Goal: Task Accomplishment & Management: Use online tool/utility

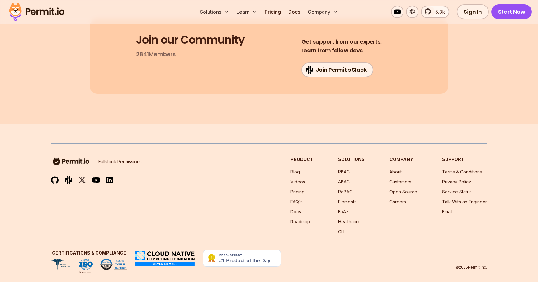
scroll to position [3338, 0]
click at [345, 189] on link "ReBAC" at bounding box center [345, 191] width 14 height 5
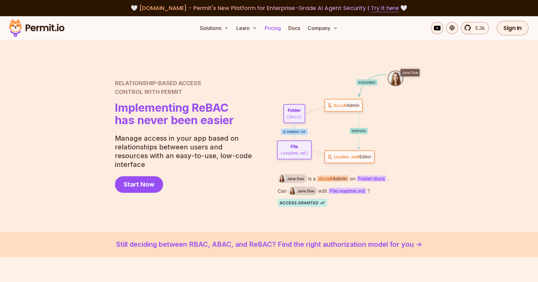
click at [271, 30] on link "Pricing" at bounding box center [272, 28] width 21 height 12
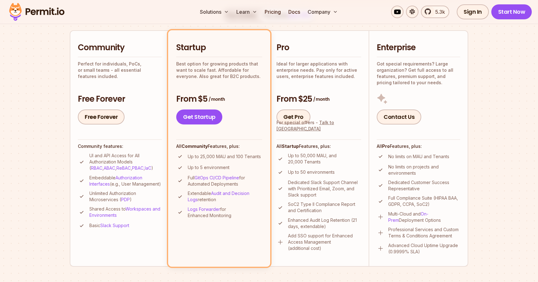
scroll to position [139, 0]
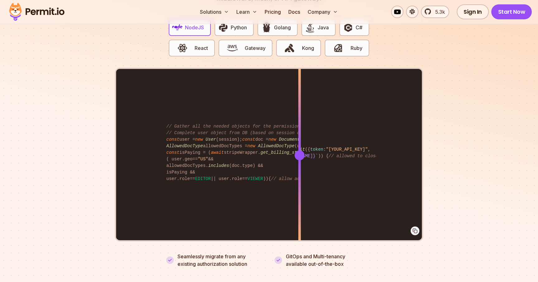
scroll to position [1183, 0]
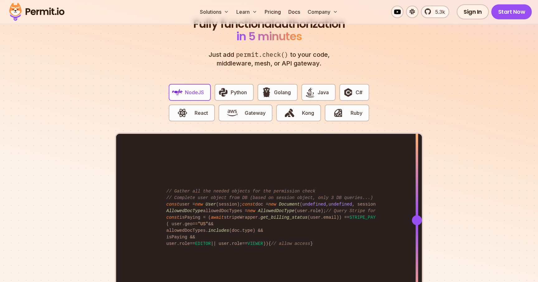
drag, startPoint x: 302, startPoint y: 212, endPoint x: 417, endPoint y: 221, distance: 115.2
click at [417, 221] on div at bounding box center [417, 220] width 2 height 172
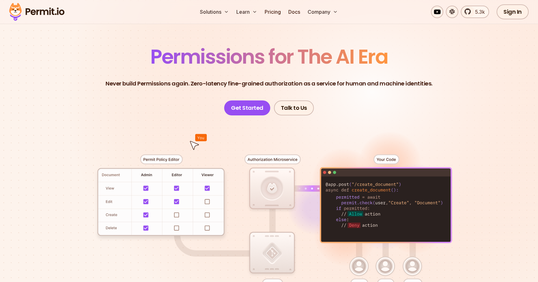
scroll to position [34, 0]
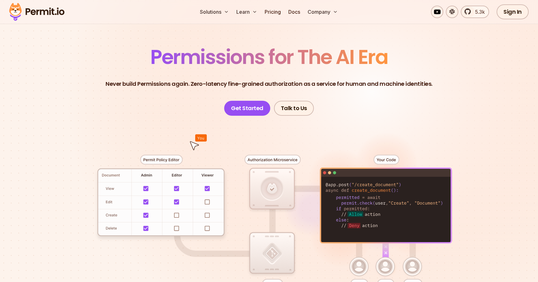
click at [279, 159] on div at bounding box center [269, 230] width 436 height 229
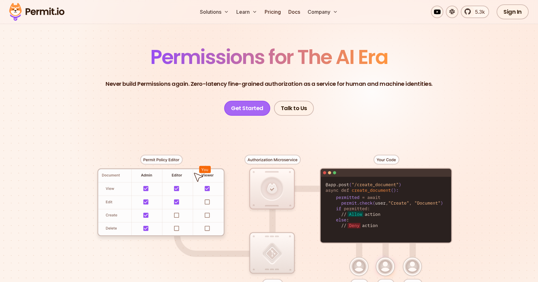
click at [248, 107] on link "Get Started" at bounding box center [247, 108] width 46 height 15
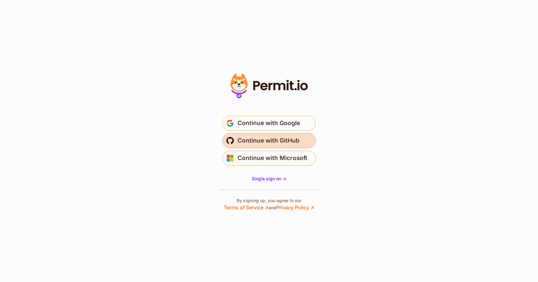
click at [265, 142] on span "Continue with GitHub" at bounding box center [269, 140] width 62 height 10
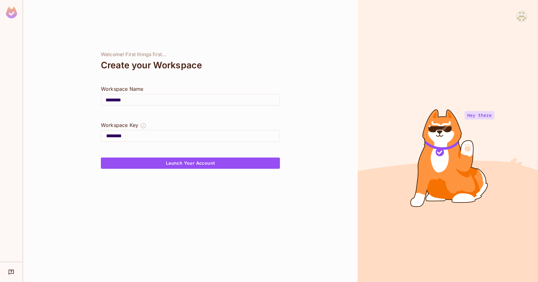
drag, startPoint x: 128, startPoint y: 101, endPoint x: 116, endPoint y: 100, distance: 12.5
click at [116, 100] on input "********" at bounding box center [190, 99] width 178 height 17
type input "*****"
type input "******"
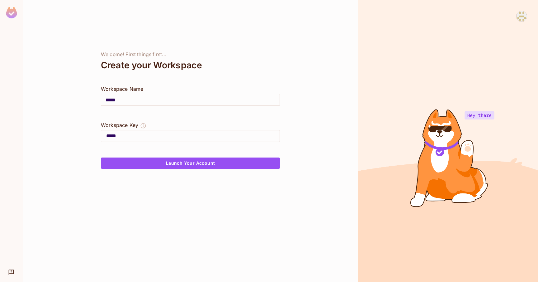
type input "******"
type input "*******"
type input "********"
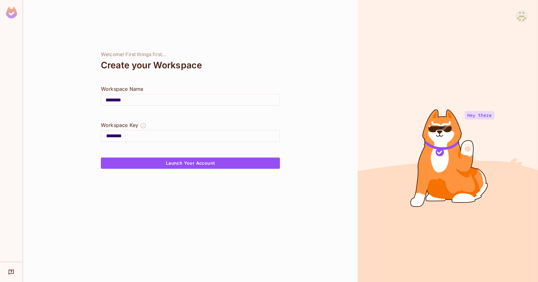
type input "*********"
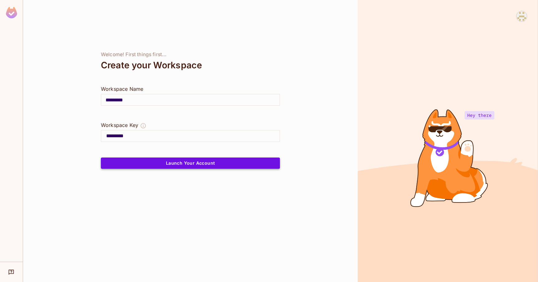
type input "*********"
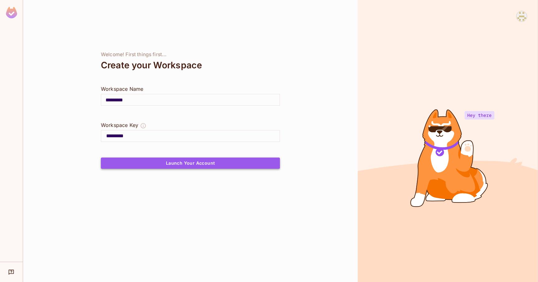
click at [187, 161] on button "Launch Your Account" at bounding box center [190, 162] width 179 height 11
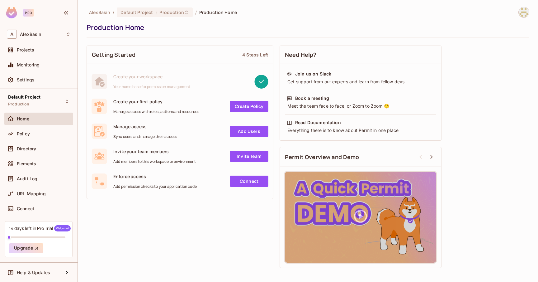
click at [250, 130] on link "Add Users" at bounding box center [249, 131] width 39 height 11
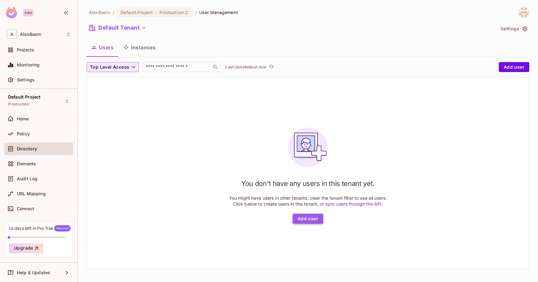
click at [306, 220] on button "Add user" at bounding box center [308, 218] width 31 height 10
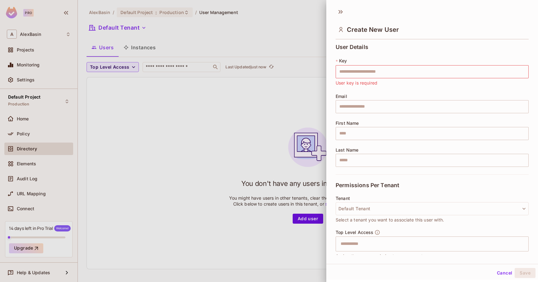
click at [237, 212] on div at bounding box center [269, 141] width 538 height 282
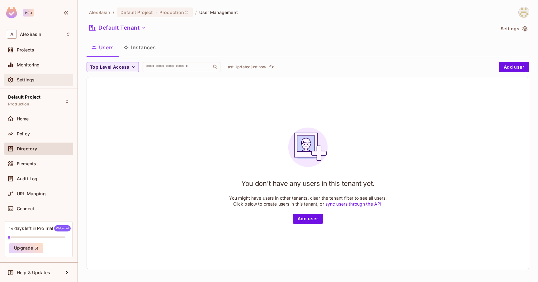
click at [43, 81] on div "Settings" at bounding box center [44, 79] width 54 height 5
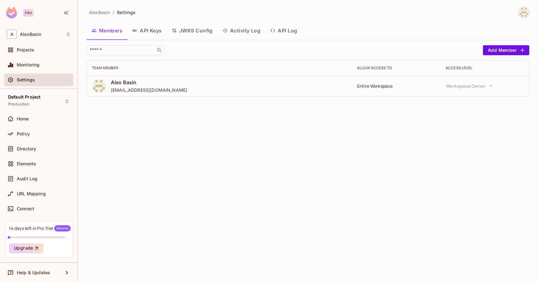
click at [153, 32] on button "API Keys" at bounding box center [147, 31] width 40 height 16
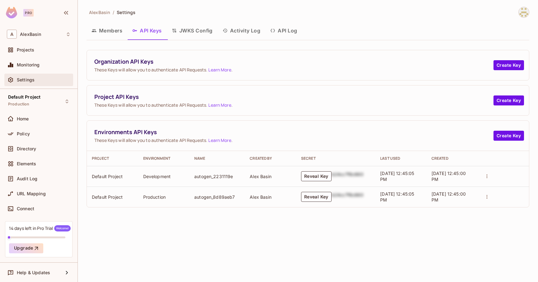
click at [28, 81] on span "Settings" at bounding box center [26, 79] width 18 height 5
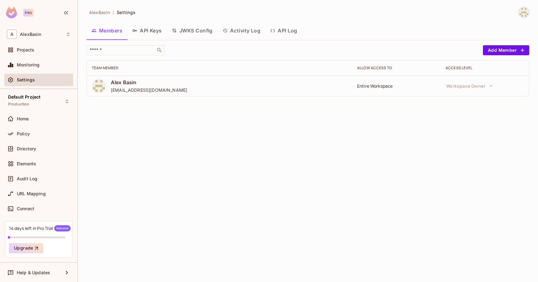
click at [190, 35] on button "JWKS Config" at bounding box center [192, 31] width 51 height 16
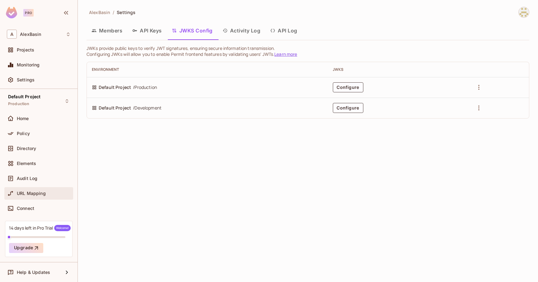
scroll to position [0, 0]
click at [40, 146] on div "Directory" at bounding box center [44, 148] width 54 height 5
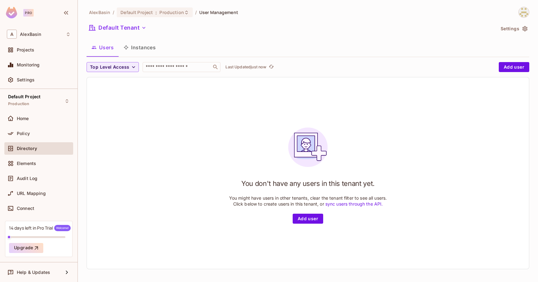
click at [143, 46] on button "Instances" at bounding box center [140, 48] width 42 height 16
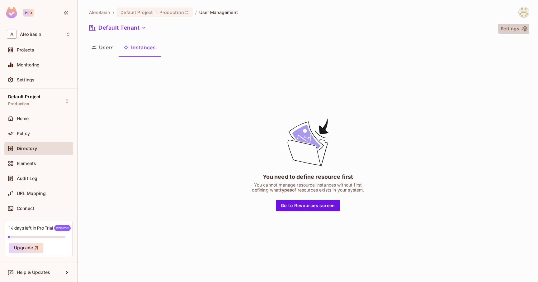
click at [523, 29] on icon "button" at bounding box center [525, 29] width 6 height 6
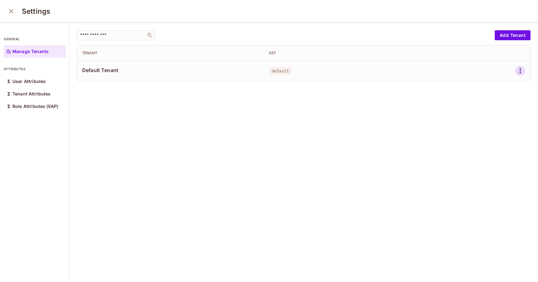
click at [520, 71] on icon "button" at bounding box center [520, 70] width 7 height 7
click at [493, 82] on span "Edit" at bounding box center [488, 85] width 12 height 10
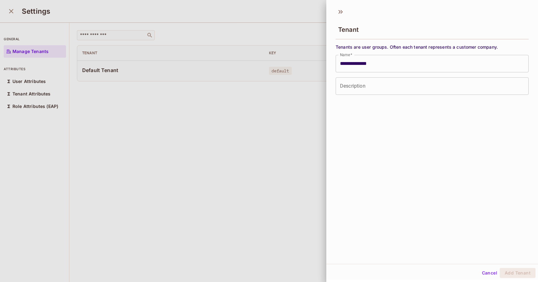
click at [294, 127] on div at bounding box center [269, 141] width 538 height 282
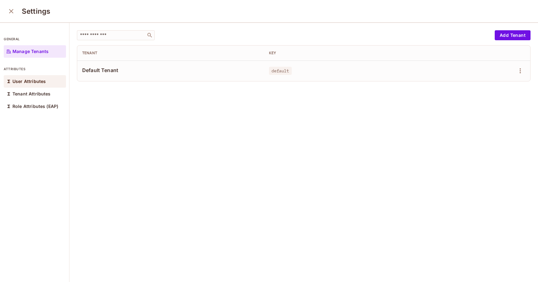
click at [36, 80] on p "User Attributes" at bounding box center [28, 81] width 33 height 5
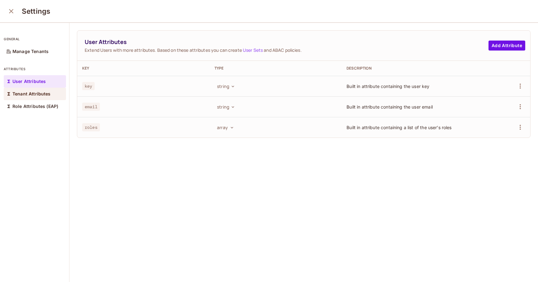
click at [31, 94] on p "Tenant Attributes" at bounding box center [31, 93] width 38 height 5
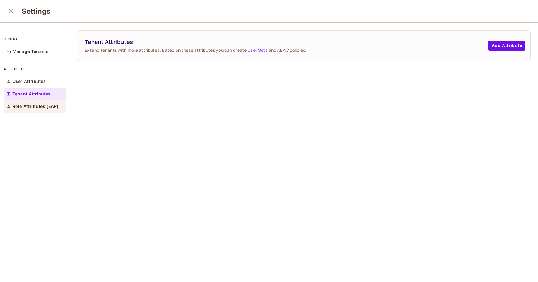
click at [28, 106] on p "Role Attributes (EAP)" at bounding box center [35, 106] width 46 height 5
click at [11, 12] on icon "close" at bounding box center [11, 11] width 4 height 4
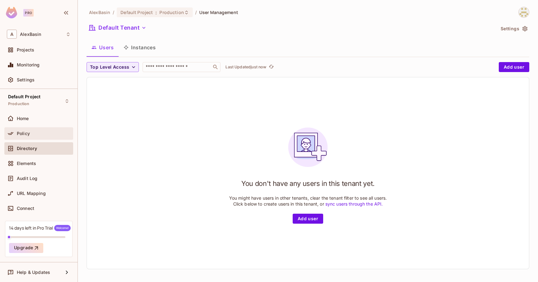
click at [36, 131] on div "Policy" at bounding box center [44, 133] width 54 height 5
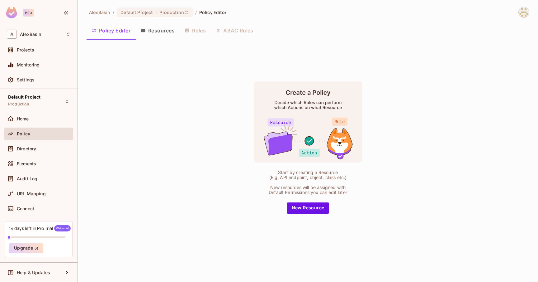
click at [161, 33] on button "Resources" at bounding box center [158, 31] width 44 height 16
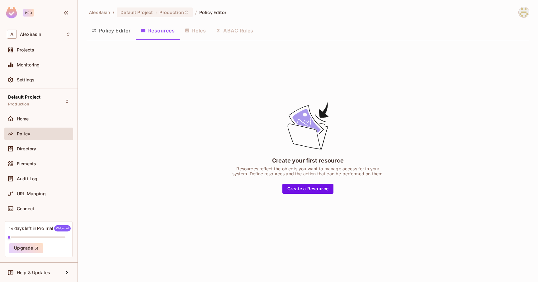
click at [114, 34] on button "Policy Editor" at bounding box center [111, 31] width 49 height 16
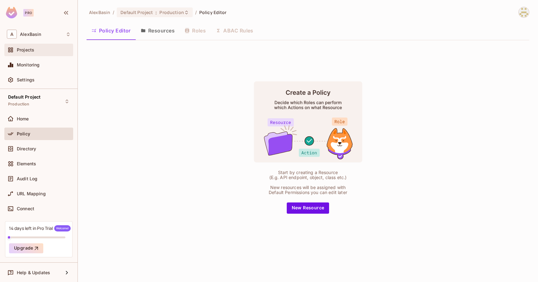
click at [34, 53] on div "Projects" at bounding box center [39, 49] width 64 height 7
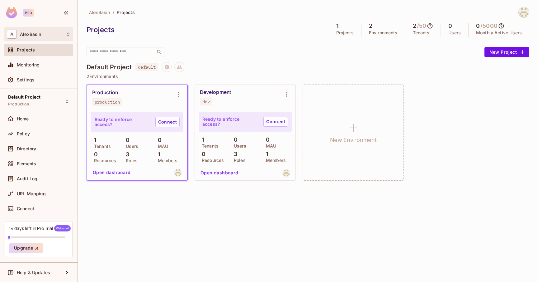
click at [44, 36] on div "A AlexBasin" at bounding box center [39, 34] width 64 height 9
click at [30, 81] on div at bounding box center [269, 141] width 538 height 282
click at [28, 81] on span "Settings" at bounding box center [26, 79] width 18 height 5
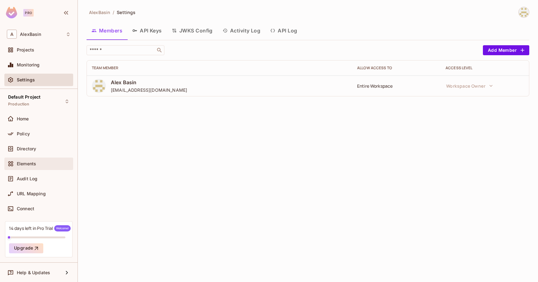
click at [37, 160] on div "Elements" at bounding box center [39, 163] width 64 height 7
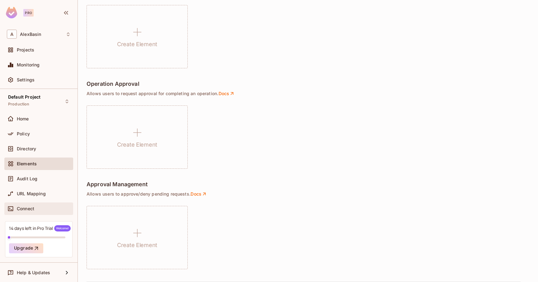
click at [25, 208] on span "Connect" at bounding box center [25, 208] width 17 height 5
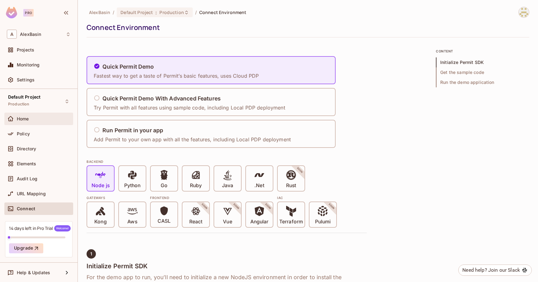
click at [46, 116] on div "Home" at bounding box center [44, 118] width 54 height 5
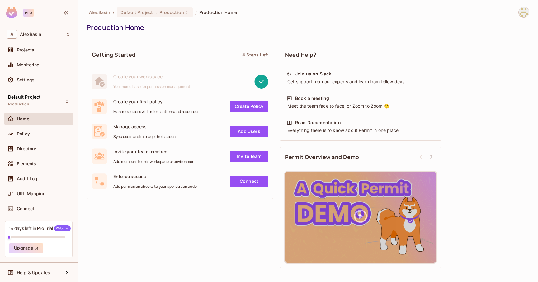
click at [247, 178] on link "Connect" at bounding box center [249, 180] width 39 height 11
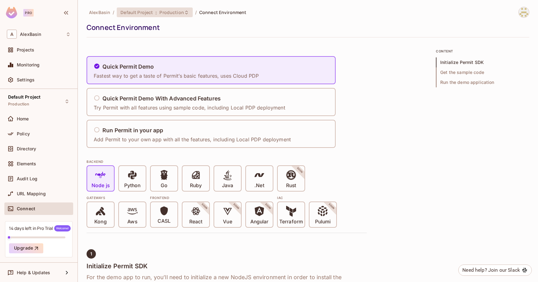
click at [172, 12] on span "Production" at bounding box center [171, 12] width 24 height 6
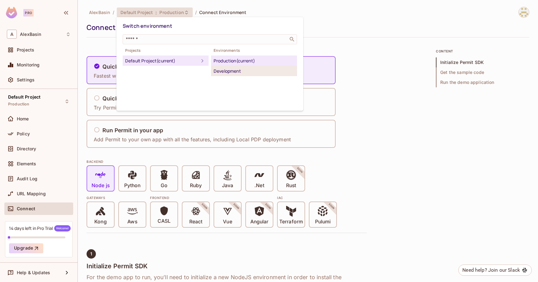
click at [228, 70] on div "Development" at bounding box center [254, 70] width 81 height 7
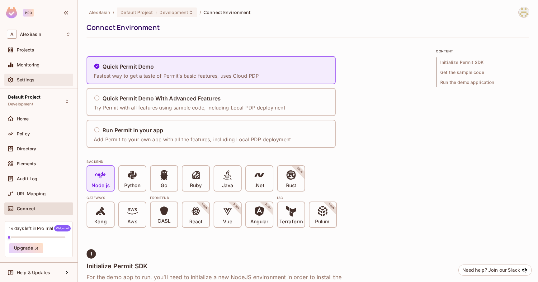
click at [47, 80] on div "Settings" at bounding box center [44, 79] width 54 height 5
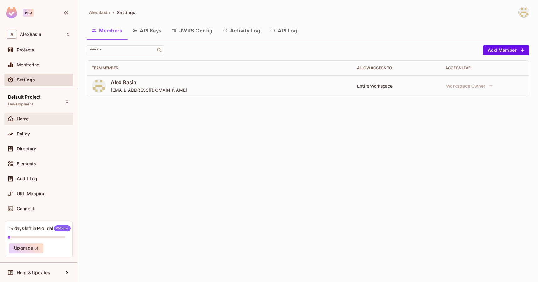
click at [35, 120] on div "Home" at bounding box center [44, 118] width 54 height 5
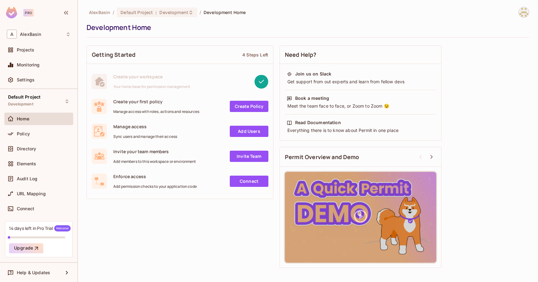
click at [250, 108] on link "Create Policy" at bounding box center [249, 106] width 39 height 11
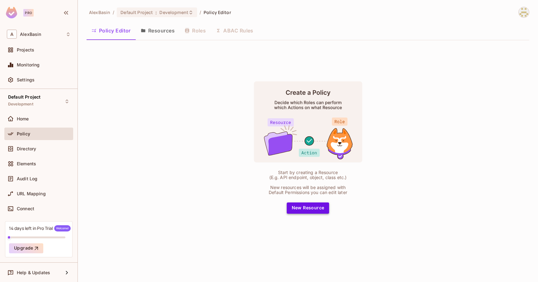
click at [311, 208] on button "New Resource" at bounding box center [308, 207] width 43 height 11
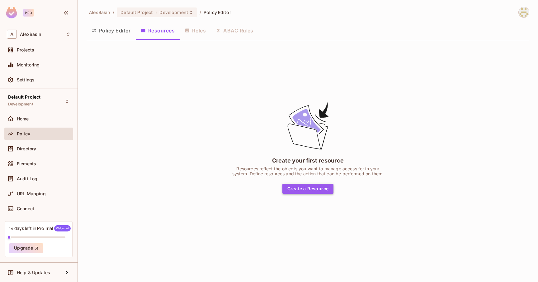
click at [308, 190] on button "Create a Resource" at bounding box center [308, 188] width 51 height 10
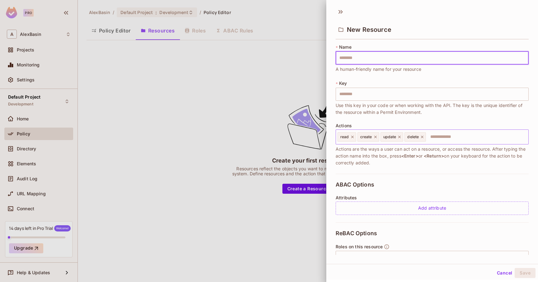
click at [448, 136] on input "text" at bounding box center [476, 137] width 99 height 12
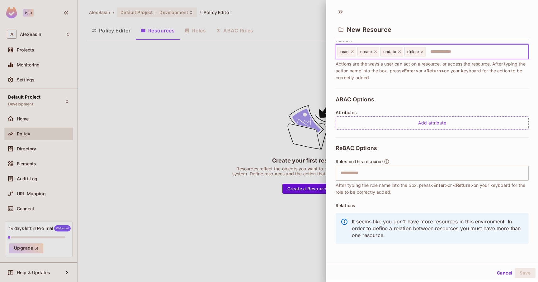
scroll to position [85, 0]
click at [501, 273] on button "Cancel" at bounding box center [505, 273] width 20 height 10
